Goal: Information Seeking & Learning: Learn about a topic

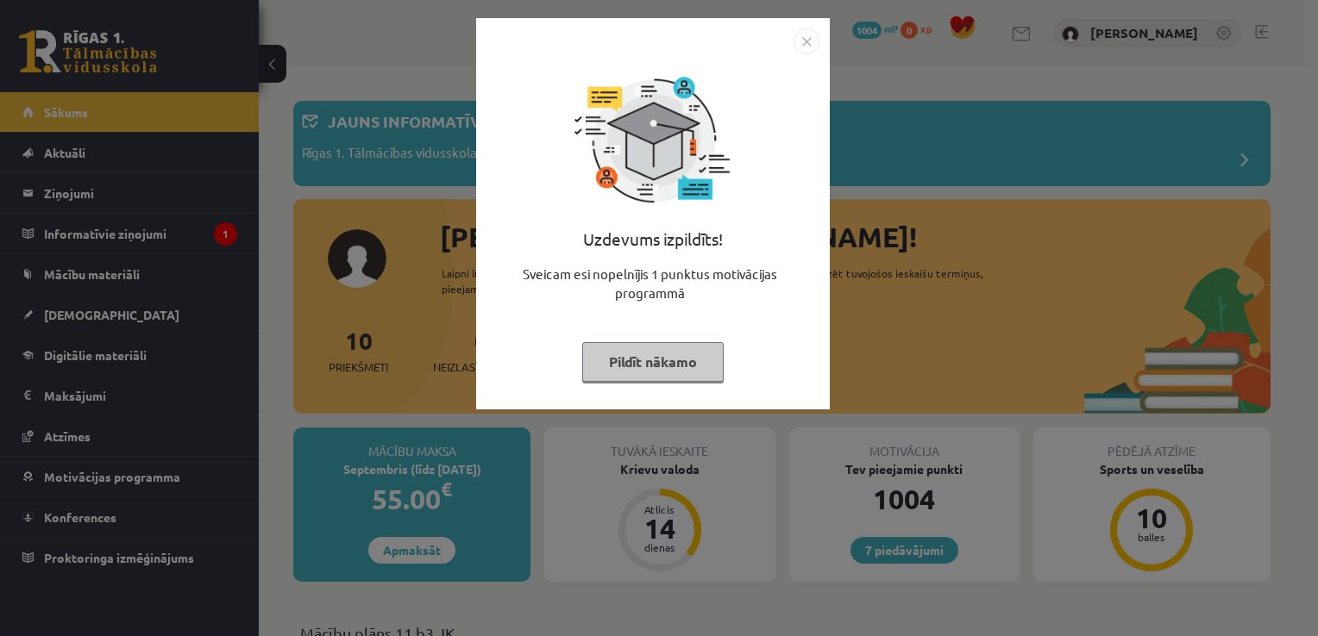
click at [651, 354] on button "Pildīt nākamo" at bounding box center [652, 362] width 141 height 40
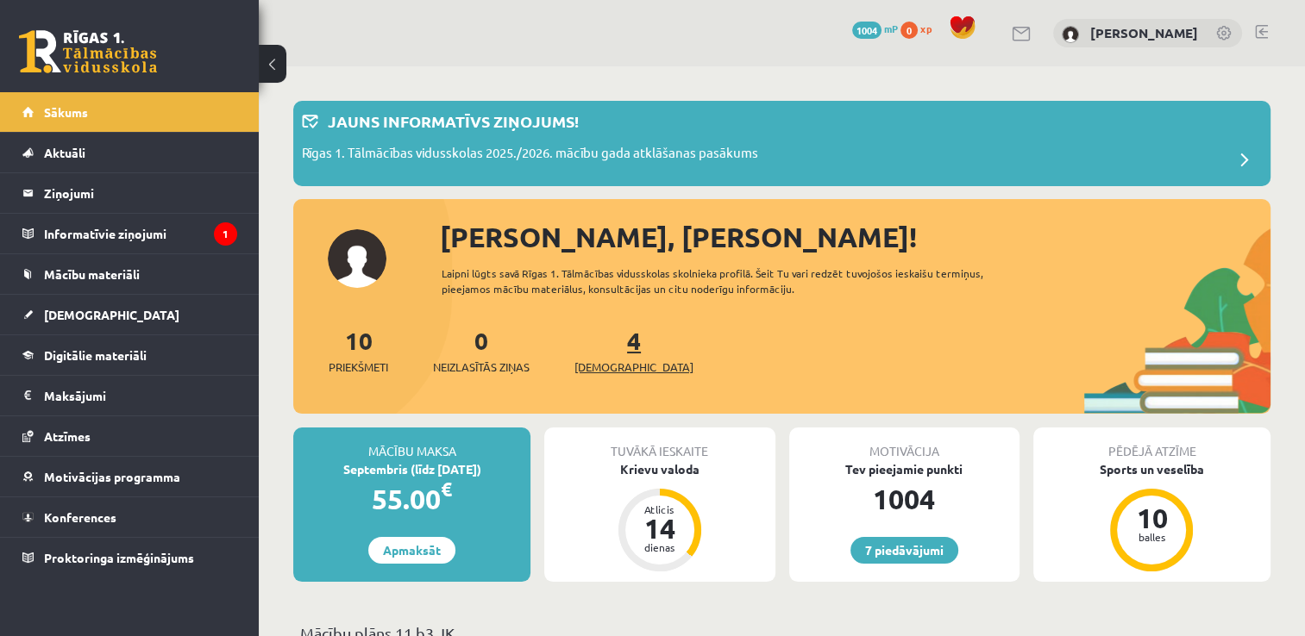
click at [599, 360] on span "[DEMOGRAPHIC_DATA]" at bounding box center [633, 367] width 119 height 17
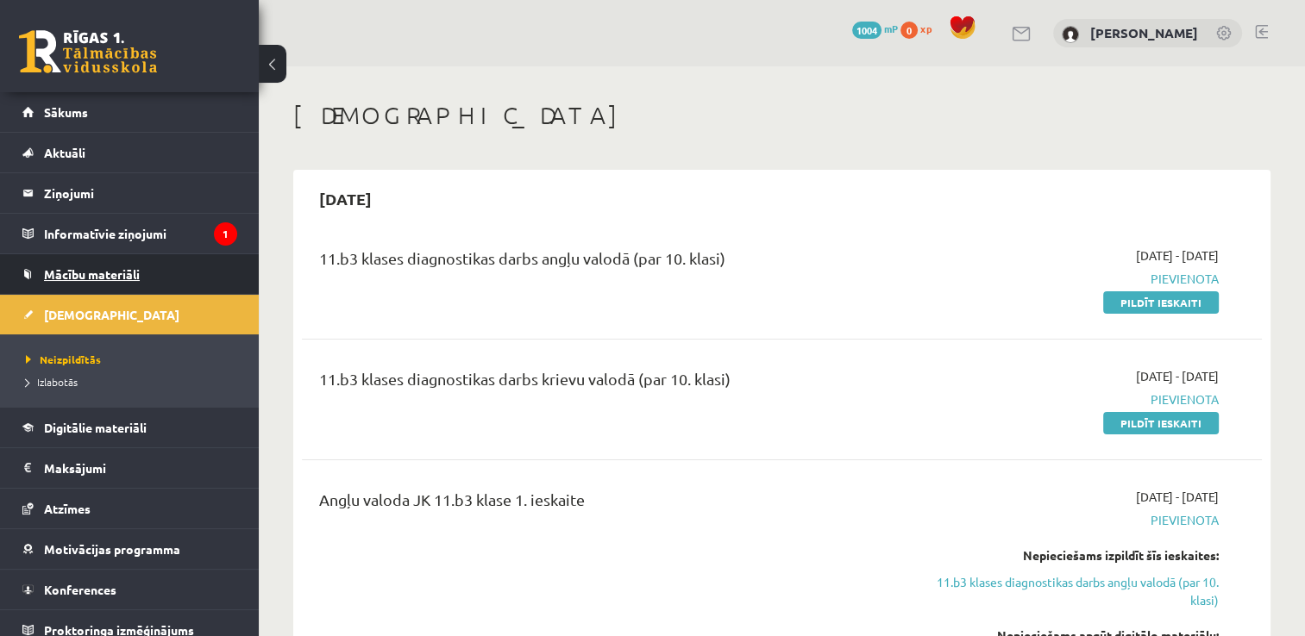
click at [179, 272] on link "Mācību materiāli" at bounding box center [129, 274] width 215 height 40
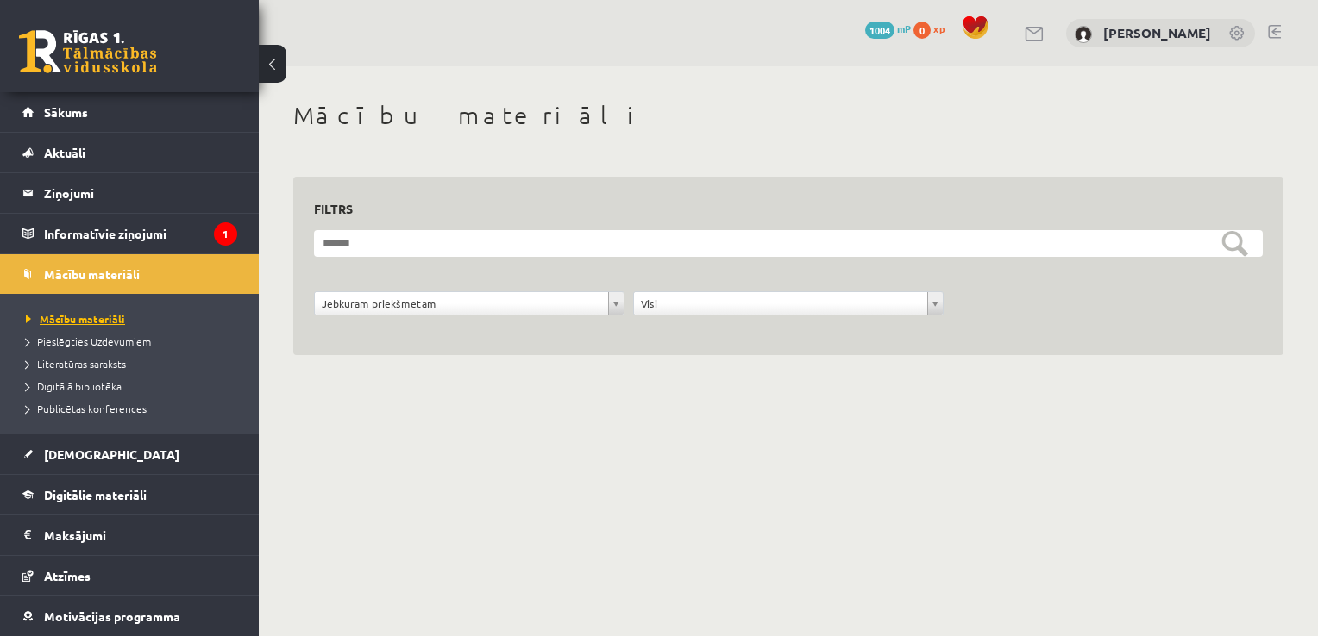
click at [79, 312] on span "Mācību materiāli" at bounding box center [75, 319] width 99 height 14
click at [76, 449] on span "[DEMOGRAPHIC_DATA]" at bounding box center [111, 455] width 135 height 16
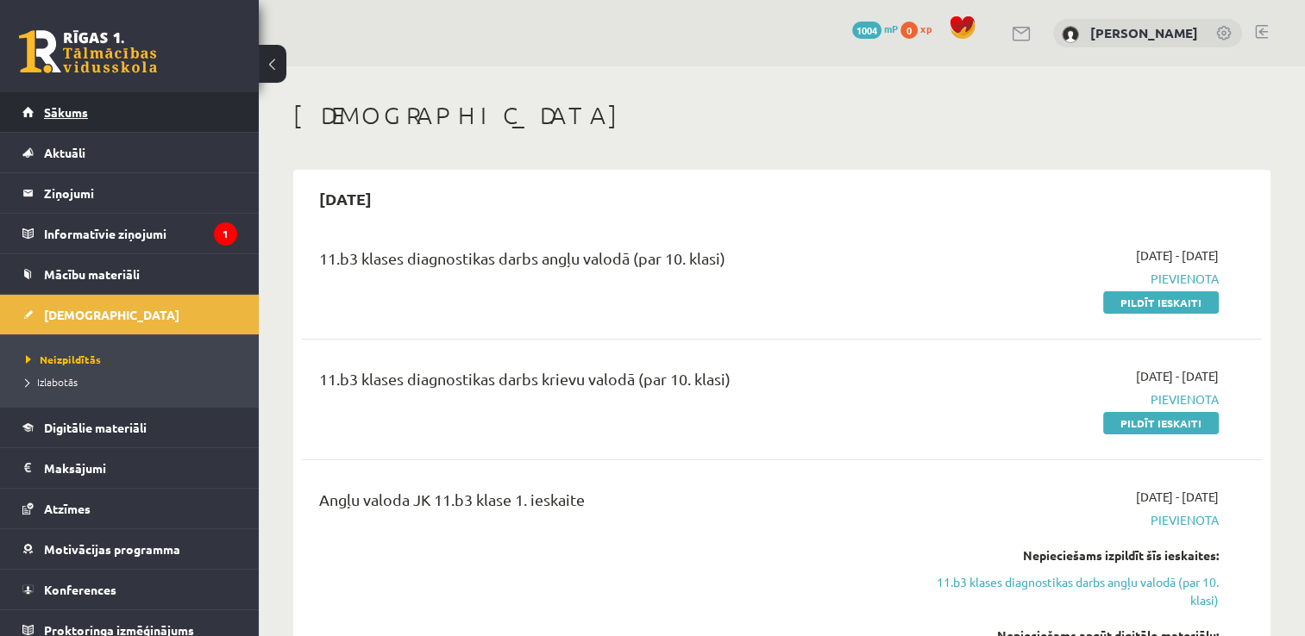
click at [61, 125] on link "Sākums" at bounding box center [129, 112] width 215 height 40
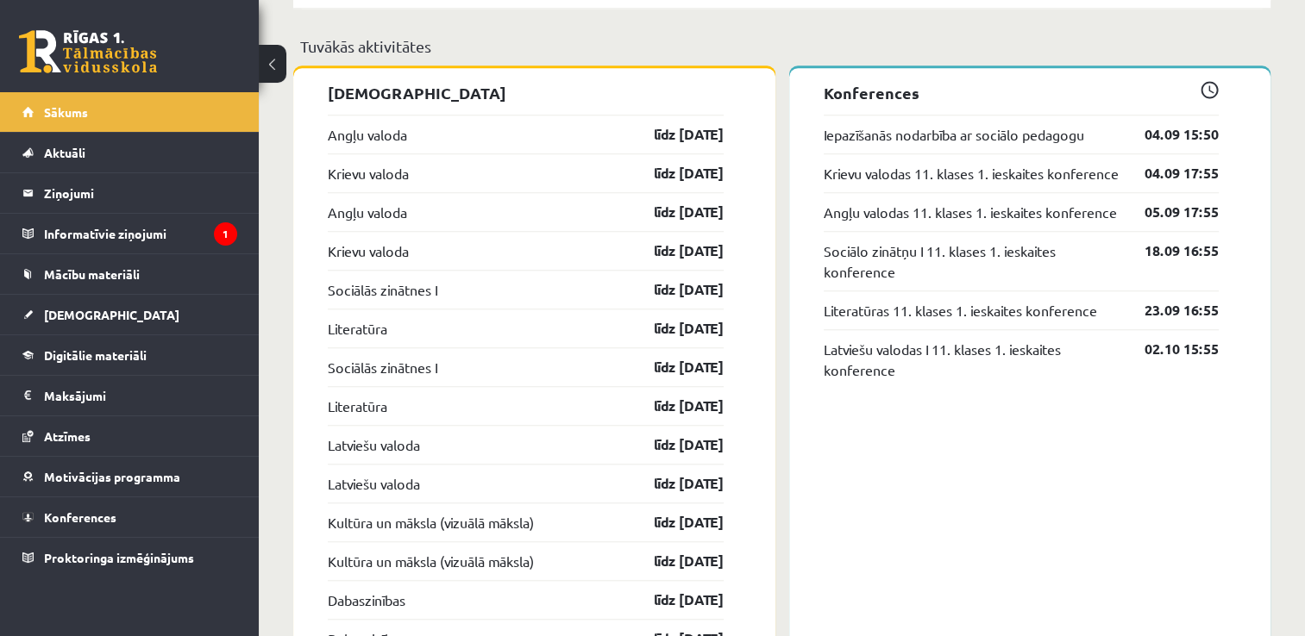
scroll to position [1459, 0]
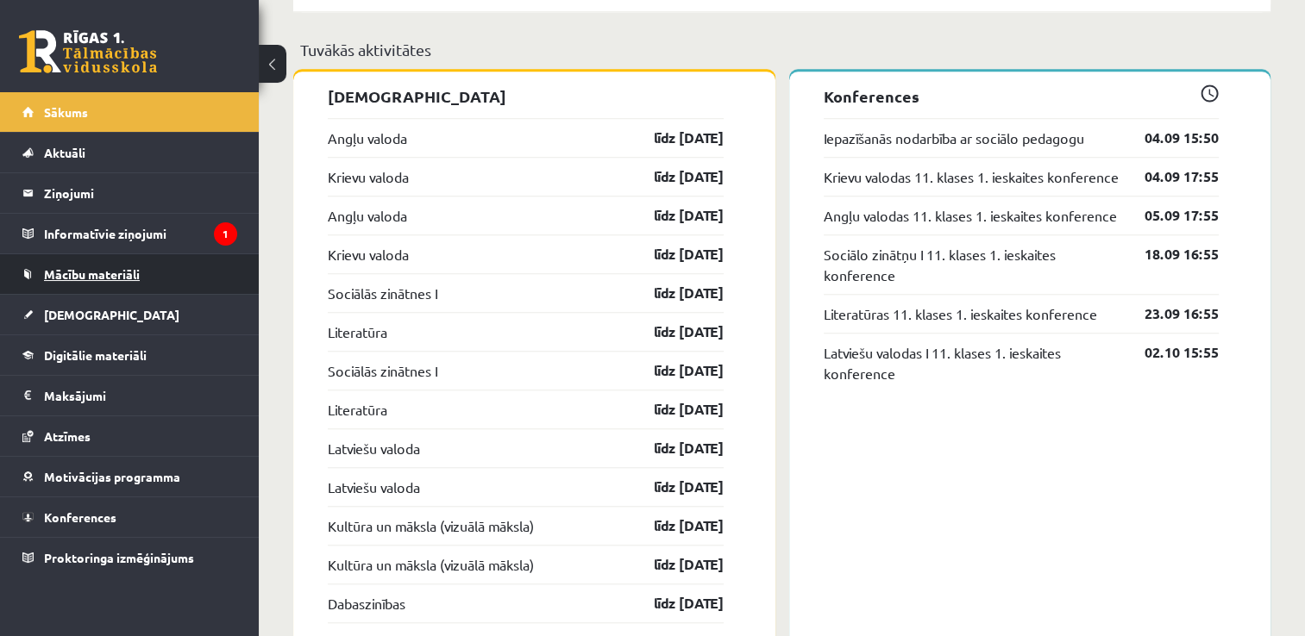
click at [74, 281] on link "Mācību materiāli" at bounding box center [129, 274] width 215 height 40
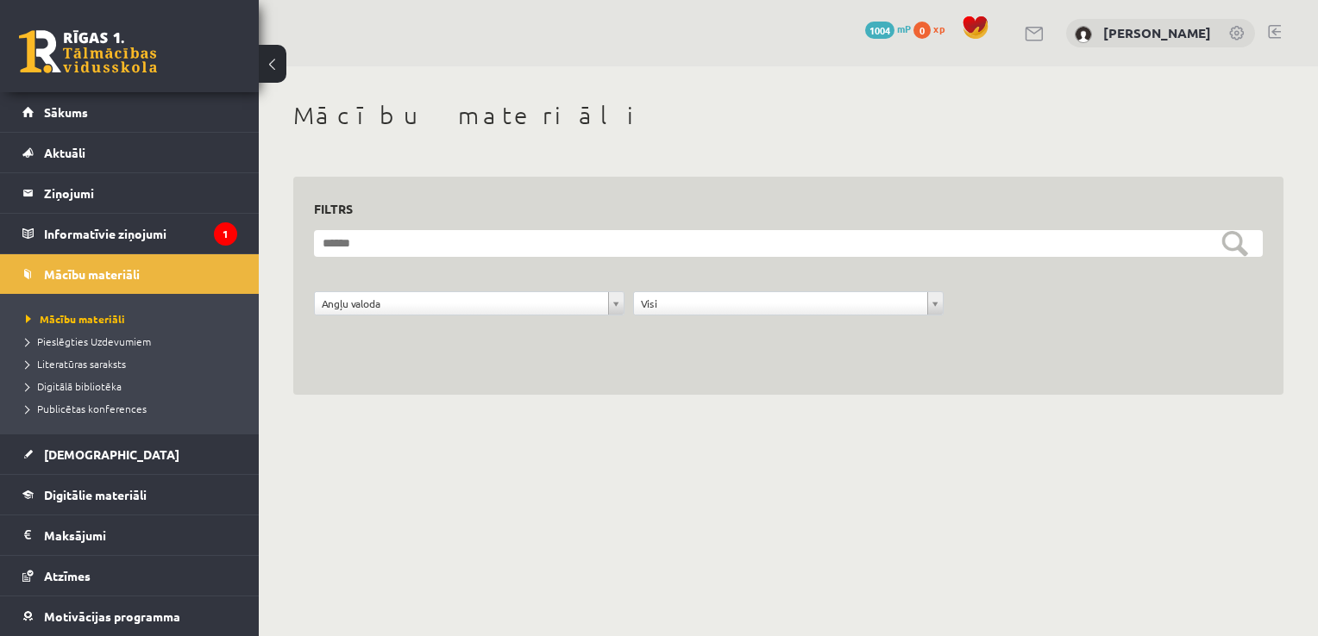
click at [111, 41] on link at bounding box center [88, 51] width 138 height 43
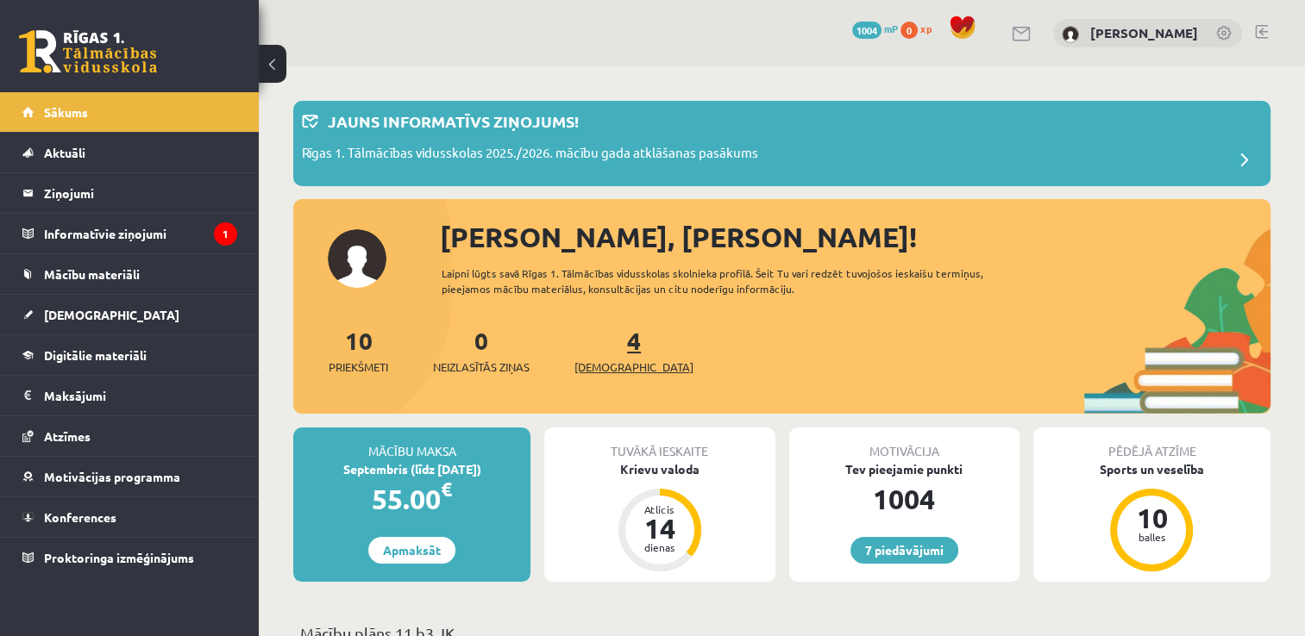
click at [599, 360] on span "[DEMOGRAPHIC_DATA]" at bounding box center [633, 367] width 119 height 17
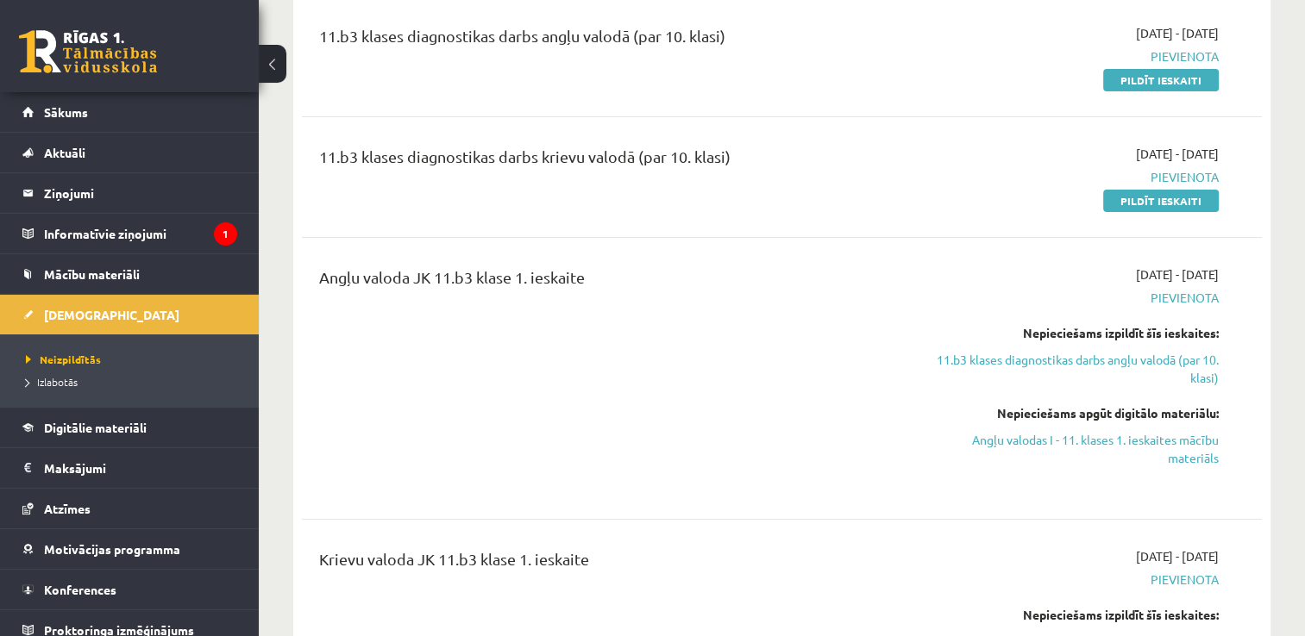
scroll to position [35, 0]
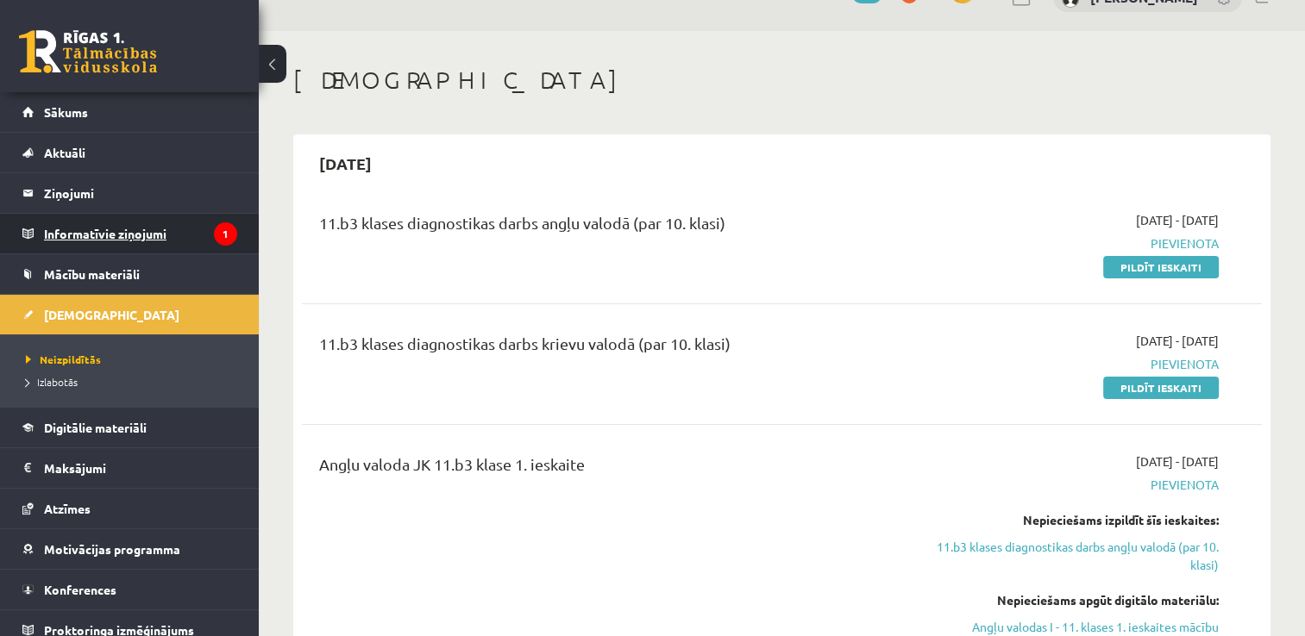
click at [167, 235] on legend "Informatīvie ziņojumi 1" at bounding box center [140, 234] width 193 height 40
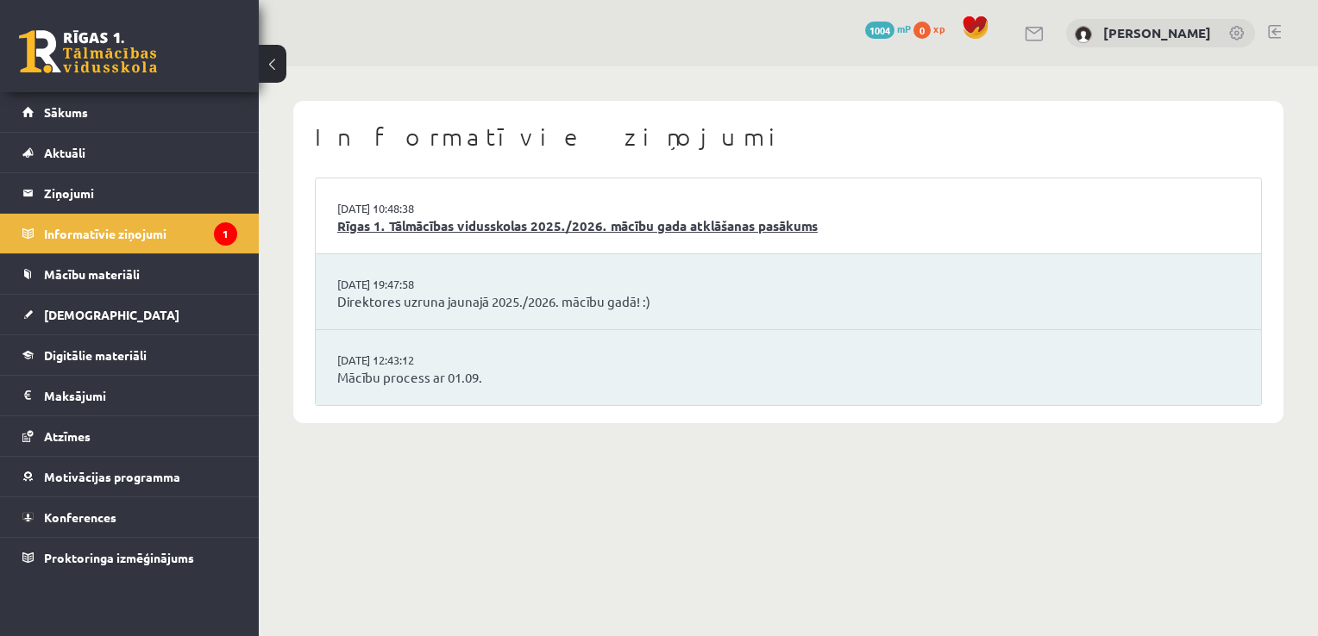
click at [442, 230] on link "Rīgas 1. Tālmācības vidusskolas 2025./2026. mācību gada atklāšanas pasākums" at bounding box center [788, 226] width 902 height 20
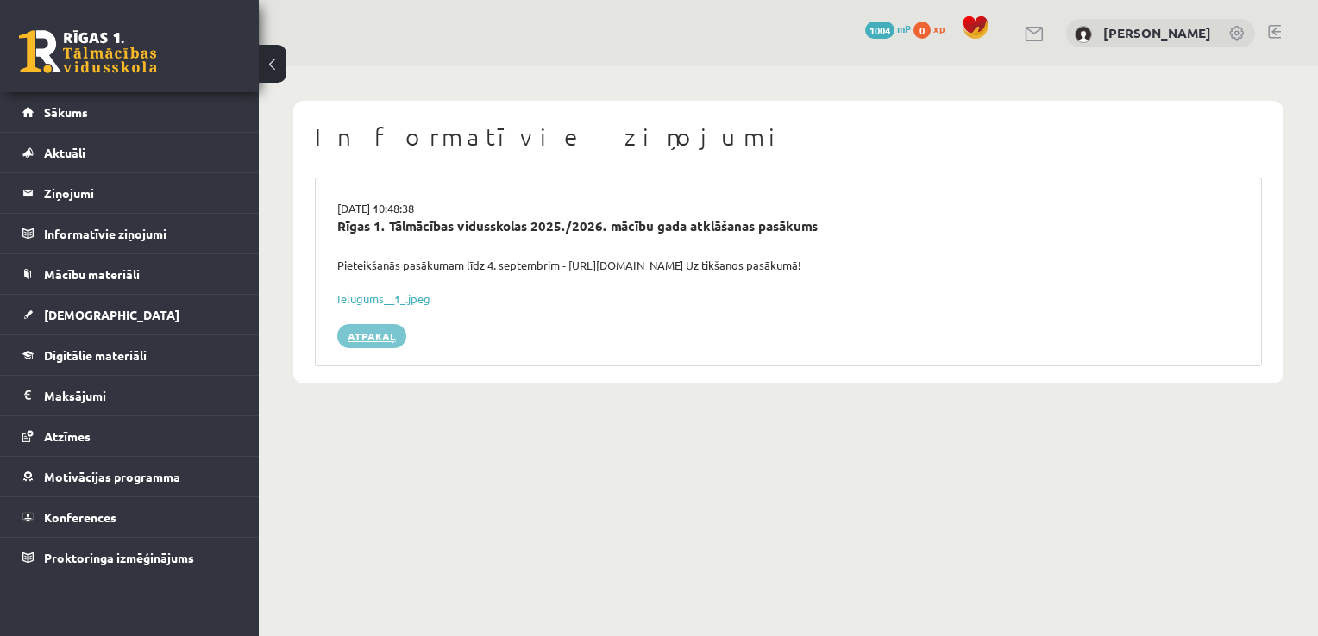
click at [363, 336] on link "Atpakaļ" at bounding box center [371, 336] width 69 height 24
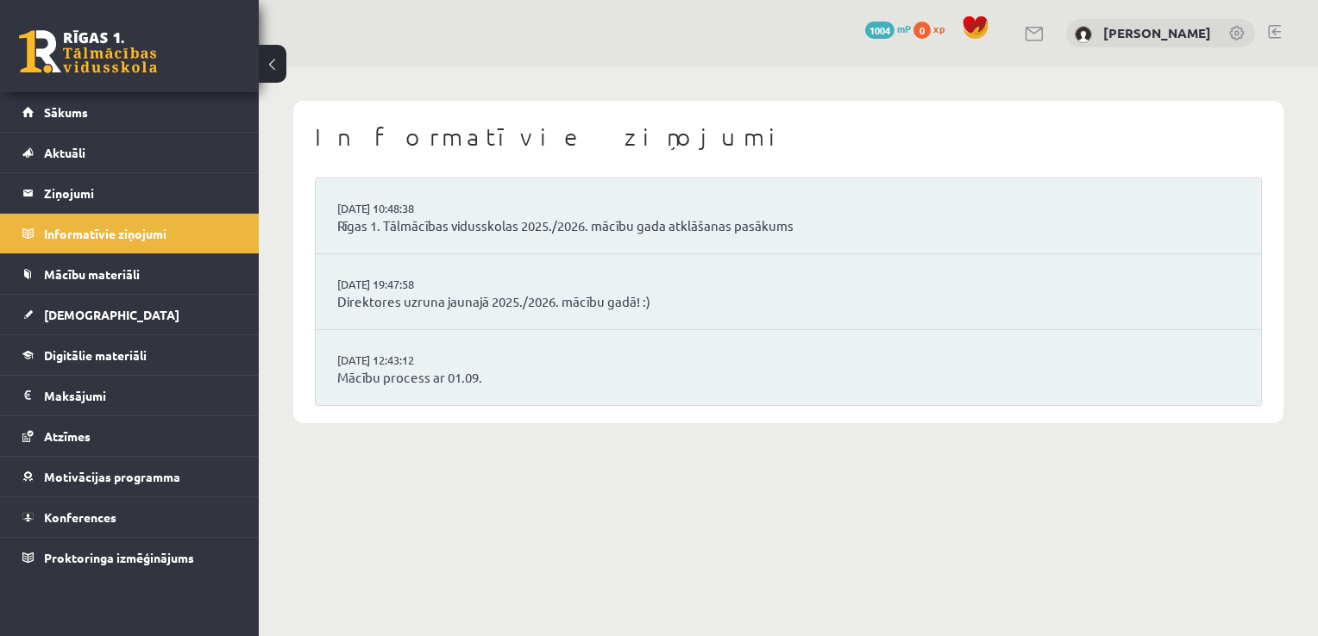
click at [97, 46] on link at bounding box center [88, 51] width 138 height 43
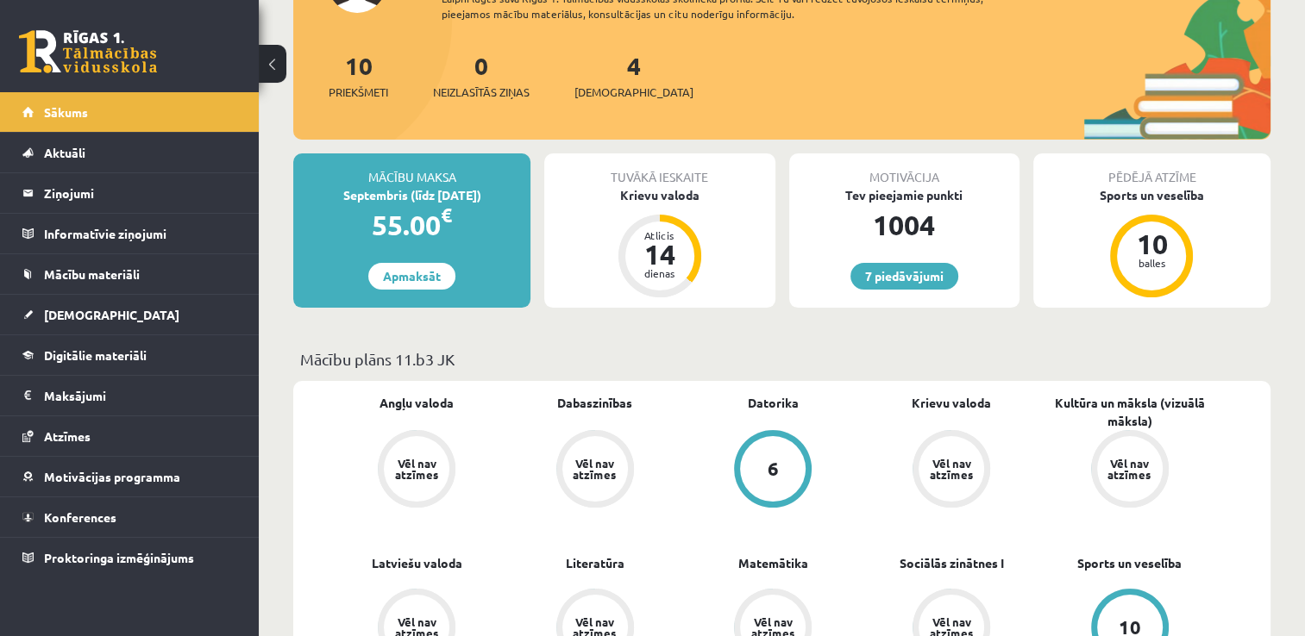
scroll to position [166, 0]
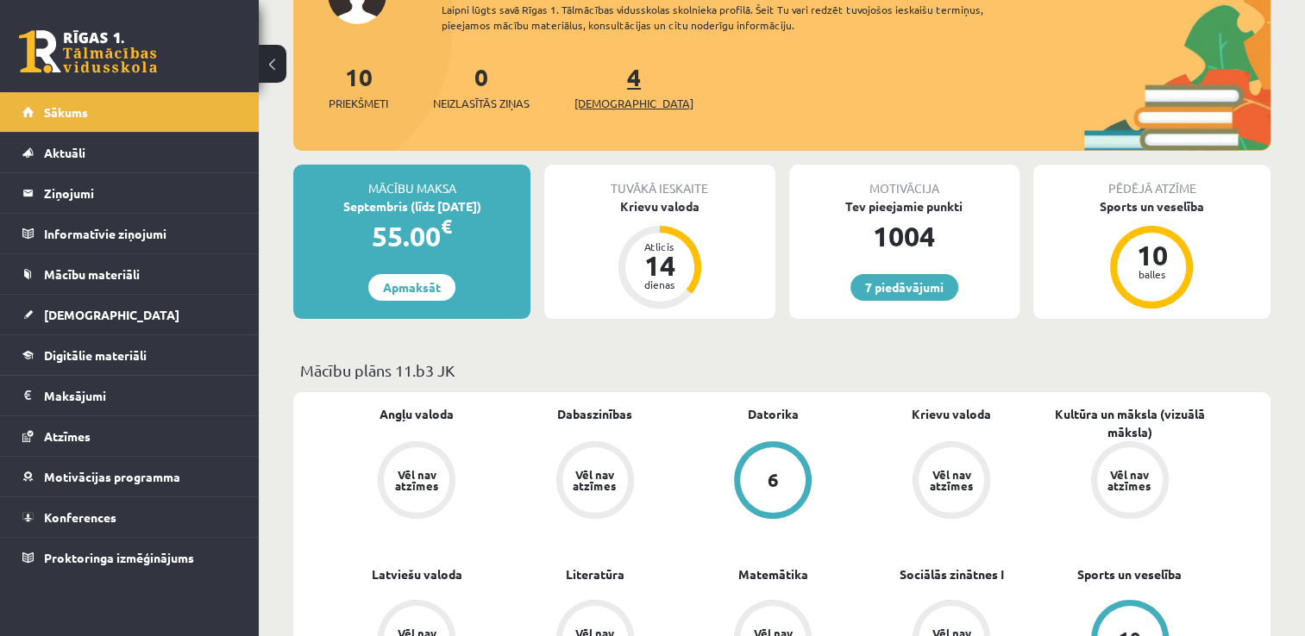
click at [604, 97] on span "[DEMOGRAPHIC_DATA]" at bounding box center [633, 103] width 119 height 17
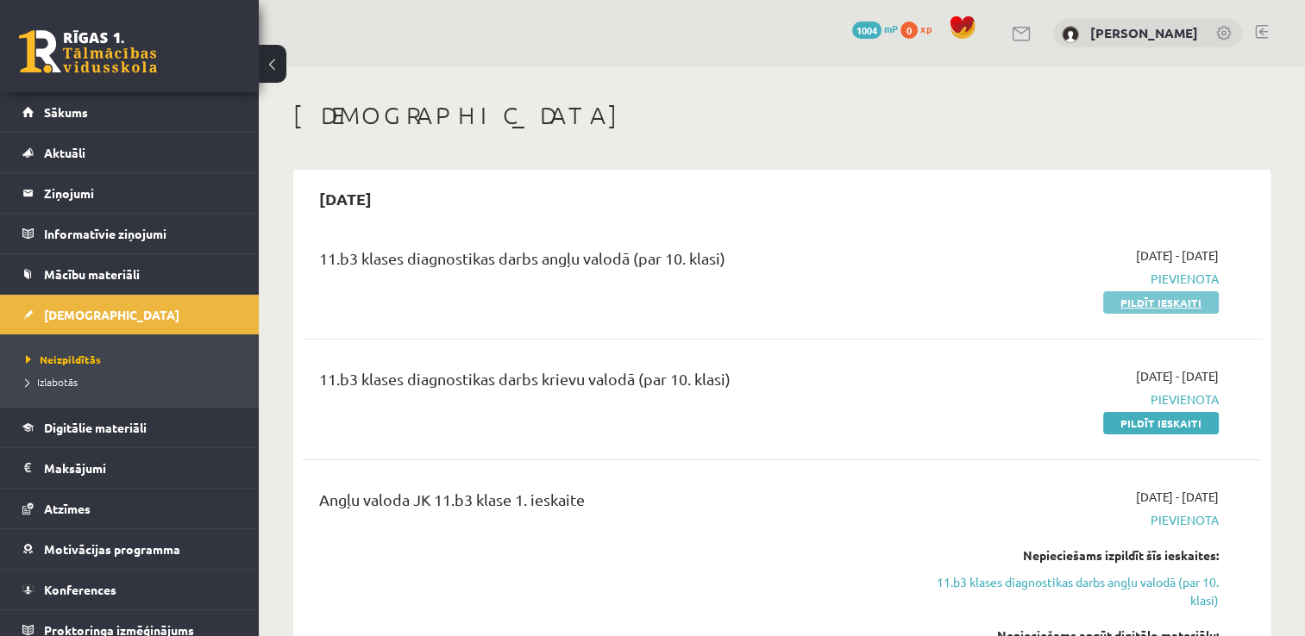
click at [1149, 307] on link "Pildīt ieskaiti" at bounding box center [1161, 302] width 116 height 22
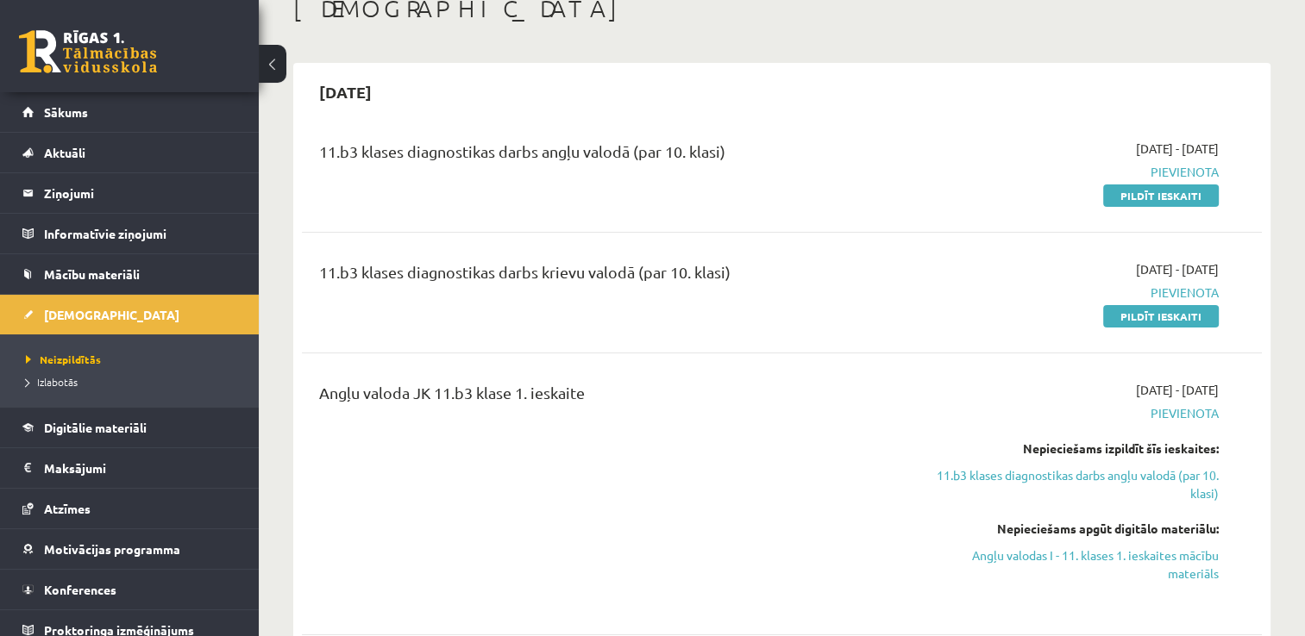
scroll to position [93, 0]
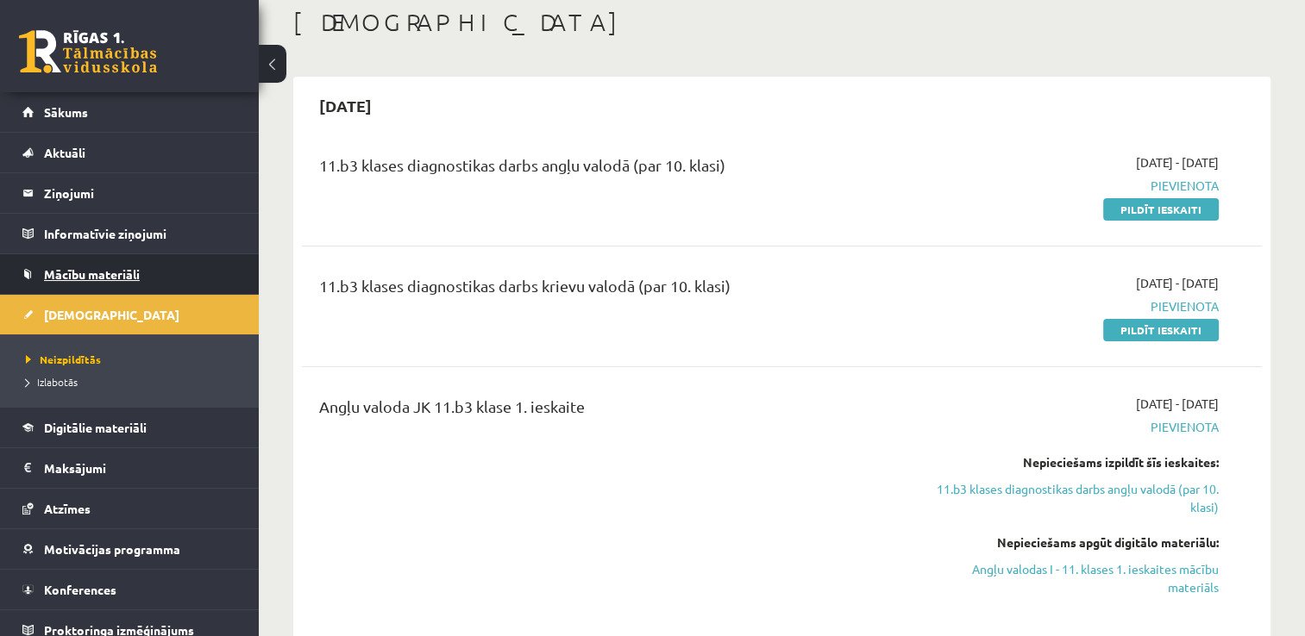
click at [104, 285] on link "Mācību materiāli" at bounding box center [129, 274] width 215 height 40
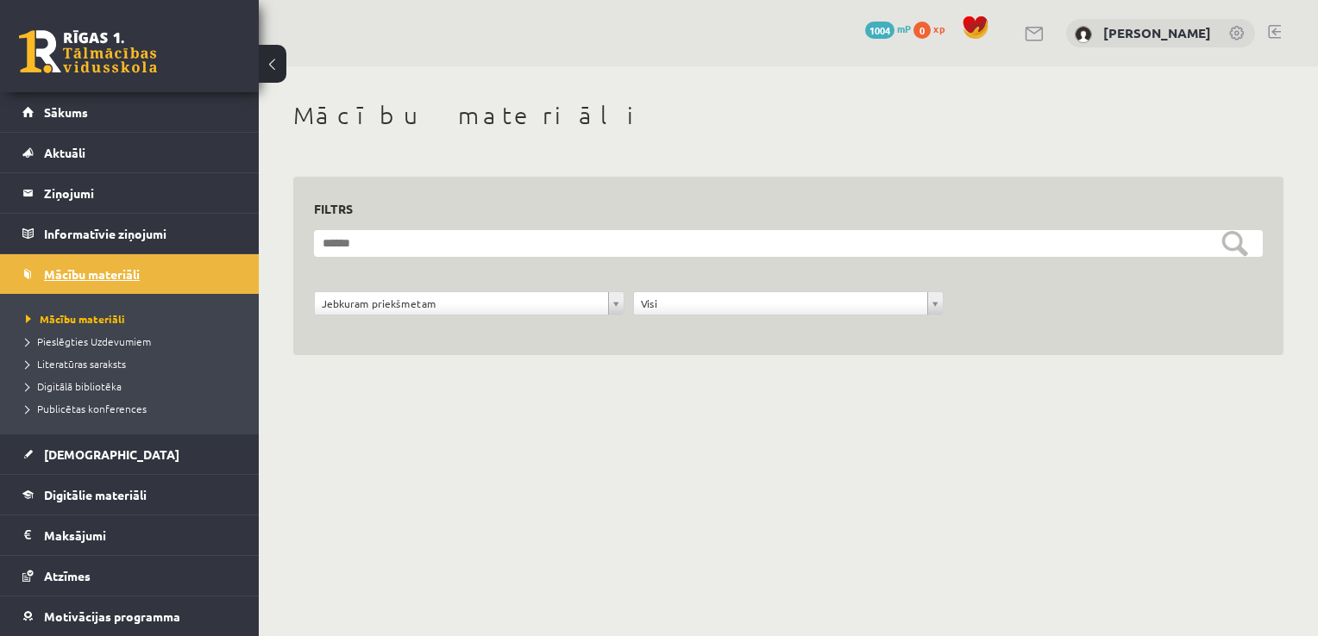
click at [74, 264] on link "Mācību materiāli" at bounding box center [129, 274] width 215 height 40
click at [53, 29] on div "0 Dāvanas 1004 mP 0 xp" at bounding box center [129, 46] width 259 height 92
click at [48, 494] on span "Digitālie materiāli" at bounding box center [95, 495] width 103 height 16
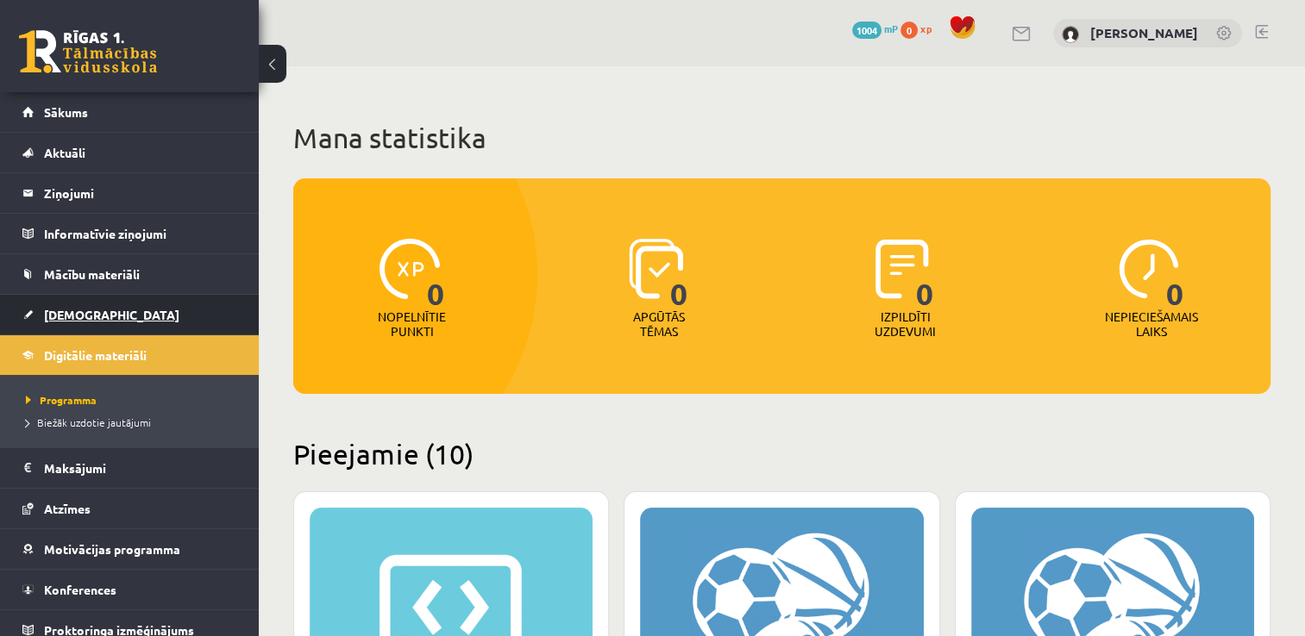
click at [129, 317] on link "[DEMOGRAPHIC_DATA]" at bounding box center [129, 315] width 215 height 40
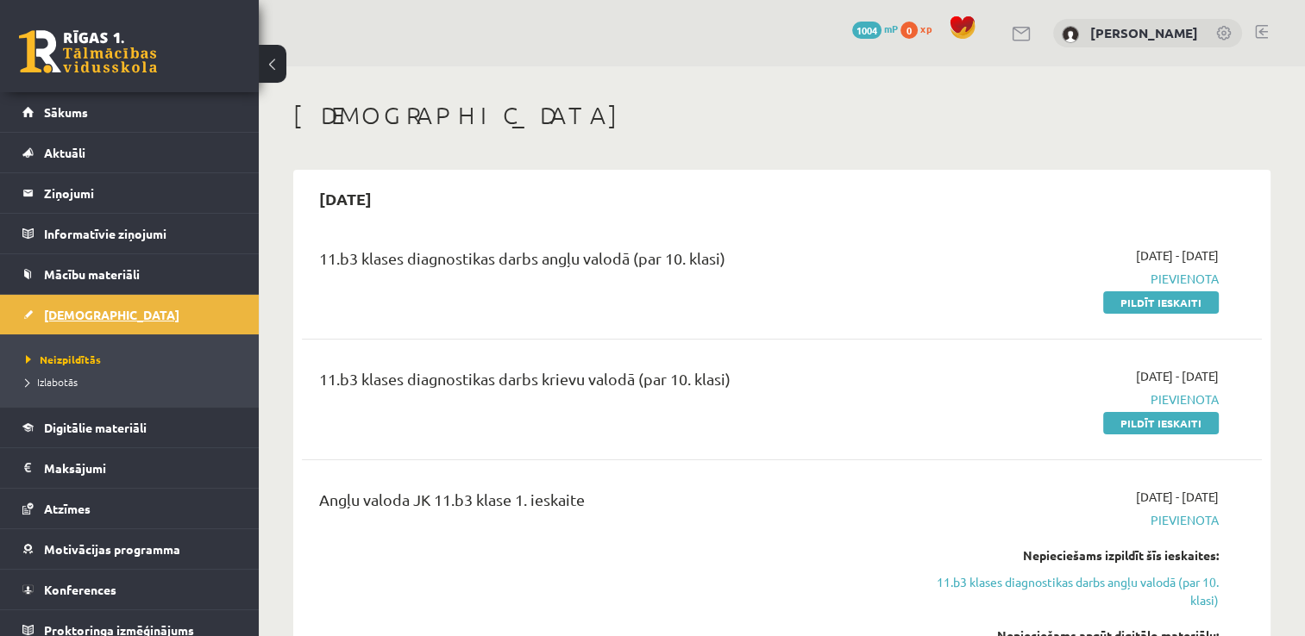
click at [129, 317] on link "[DEMOGRAPHIC_DATA]" at bounding box center [129, 315] width 215 height 40
click at [1259, 33] on link at bounding box center [1261, 32] width 13 height 14
